Goal: Task Accomplishment & Management: Complete application form

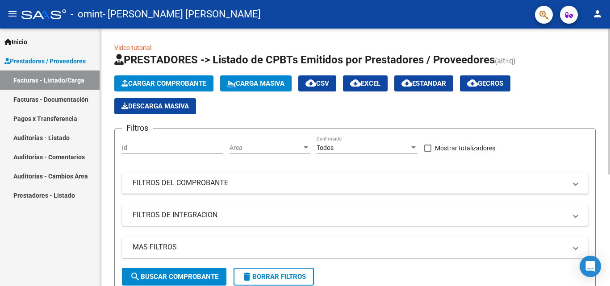
scroll to position [170, 0]
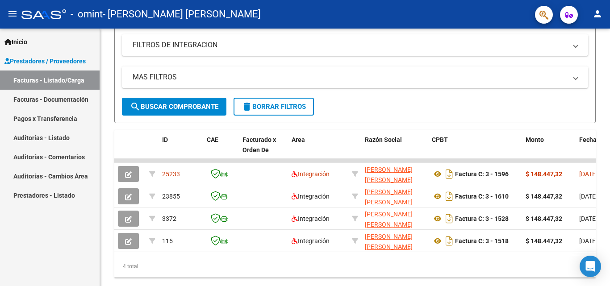
click at [30, 78] on link "Facturas - Listado/Carga" at bounding box center [50, 80] width 100 height 19
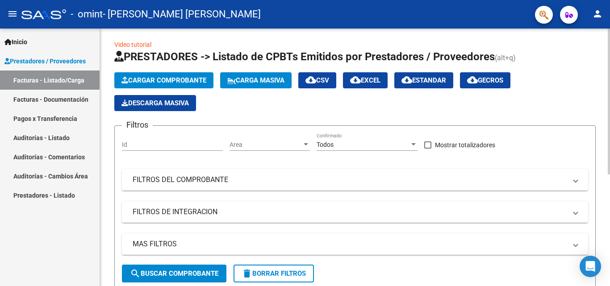
scroll to position [0, 0]
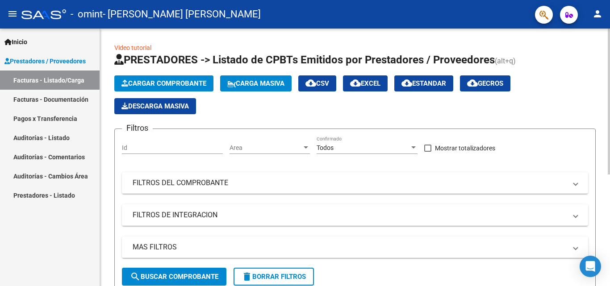
click at [609, 54] on div at bounding box center [609, 102] width 2 height 146
click at [183, 81] on span "Cargar Comprobante" at bounding box center [163, 83] width 85 height 8
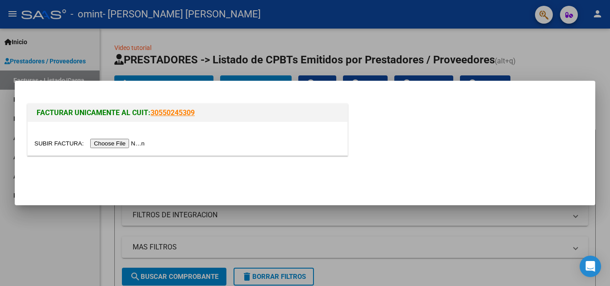
click at [130, 140] on input "file" at bounding box center [90, 143] width 113 height 9
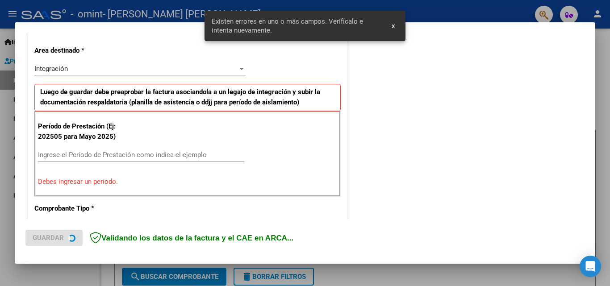
scroll to position [201, 0]
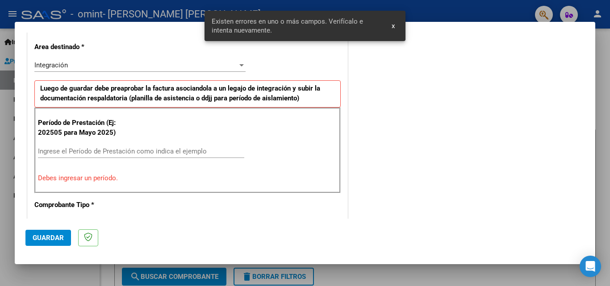
click at [149, 151] on input "Ingrese el Período de Prestación como indica el ejemplo" at bounding box center [141, 151] width 206 height 8
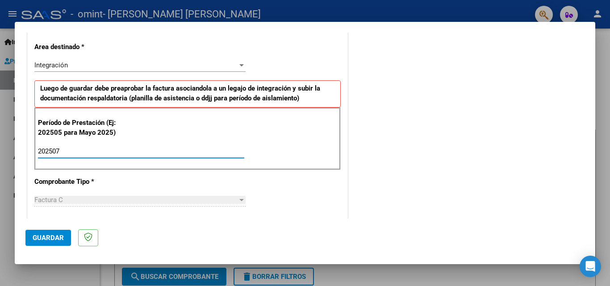
type input "202507"
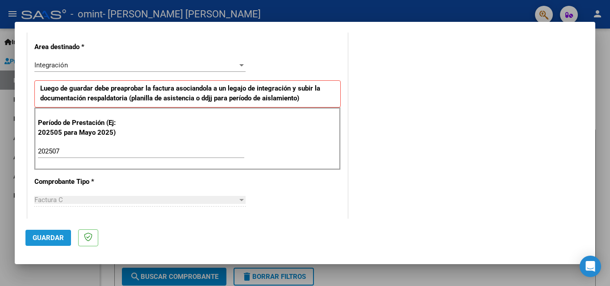
click at [41, 236] on span "Guardar" at bounding box center [48, 238] width 31 height 8
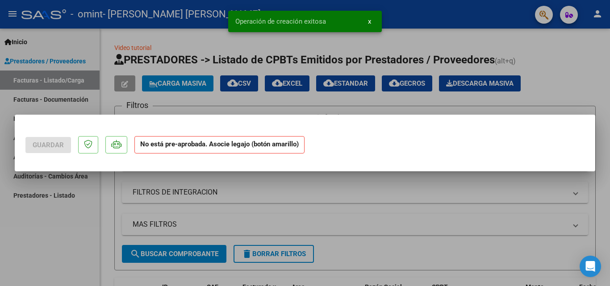
scroll to position [0, 0]
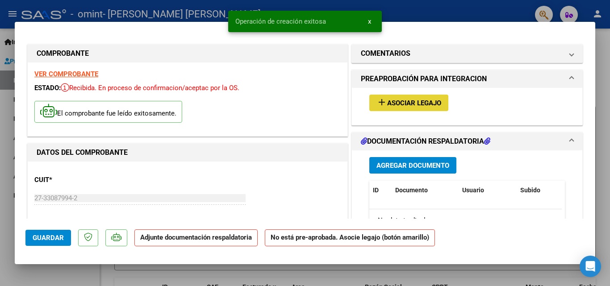
click at [400, 104] on span "Asociar Legajo" at bounding box center [414, 103] width 54 height 8
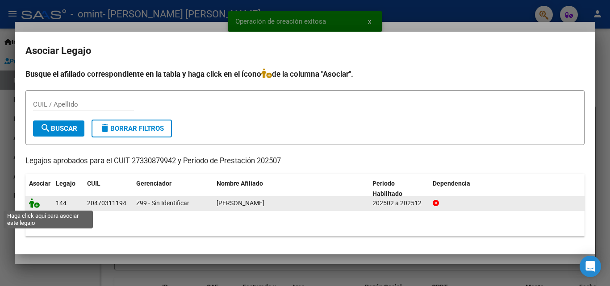
click at [34, 203] on icon at bounding box center [34, 203] width 11 height 10
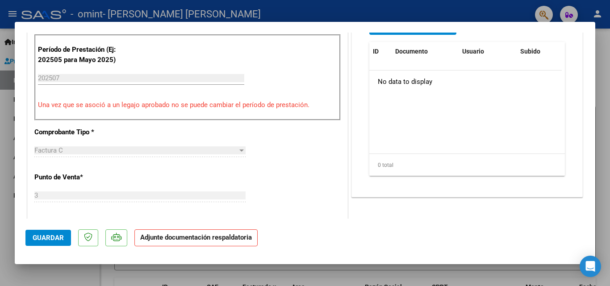
scroll to position [262, 0]
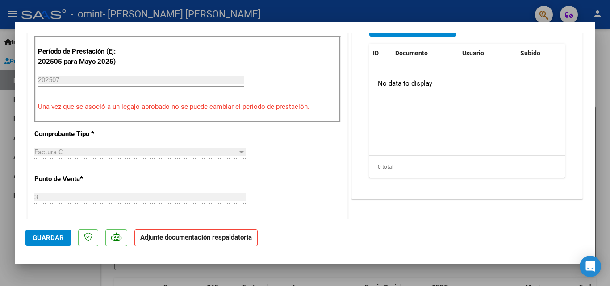
click at [430, 92] on div "No data to display" at bounding box center [465, 83] width 192 height 22
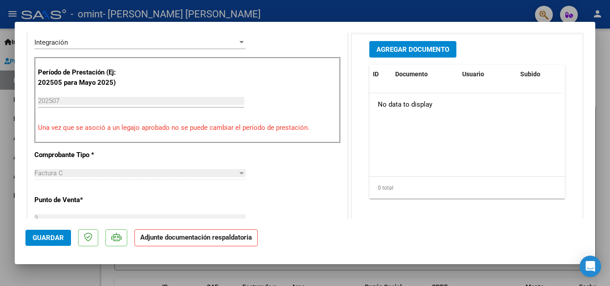
scroll to position [231, 0]
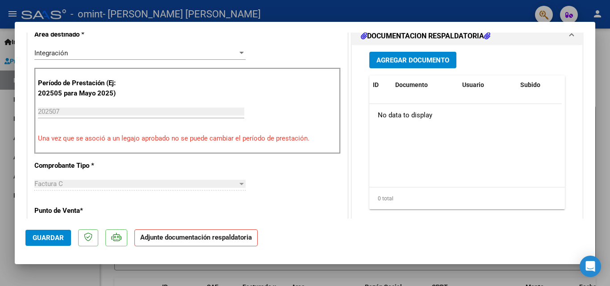
click at [440, 57] on span "Agregar Documento" at bounding box center [412, 60] width 73 height 8
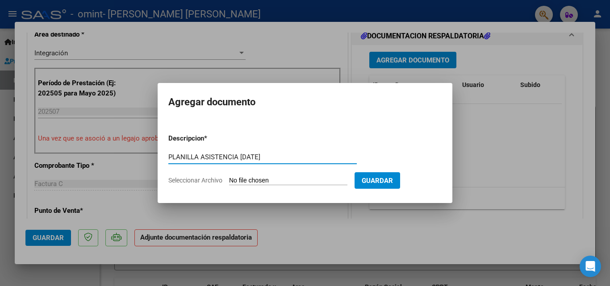
type input "PLANILLA ASISTENCIA [DATE]"
click at [322, 179] on input "Seleccionar Archivo" at bounding box center [288, 181] width 118 height 8
type input "C:\fakepath\planilla de asistencia [DATE].pdf"
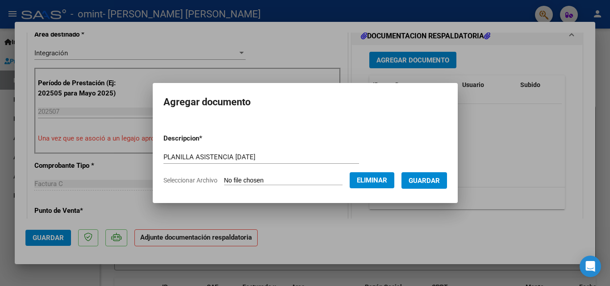
click at [432, 176] on span "Guardar" at bounding box center [423, 180] width 31 height 8
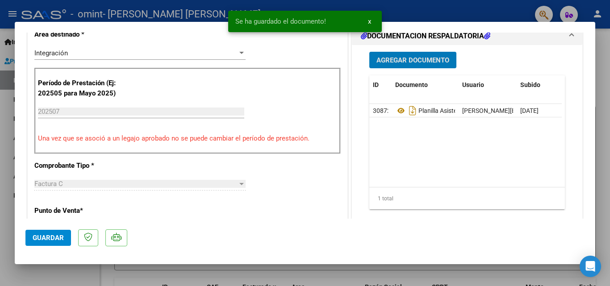
click at [37, 234] on span "Guardar" at bounding box center [48, 238] width 31 height 8
click at [607, 148] on div at bounding box center [305, 143] width 610 height 286
type input "$ 0,00"
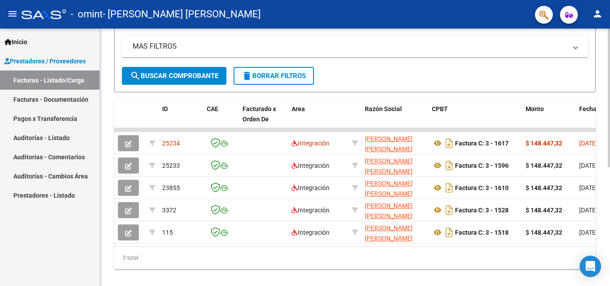
scroll to position [202, 0]
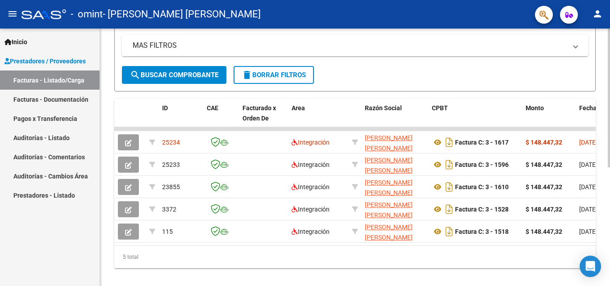
click at [609, 162] on div at bounding box center [609, 210] width 2 height 139
